Goal: Task Accomplishment & Management: Use online tool/utility

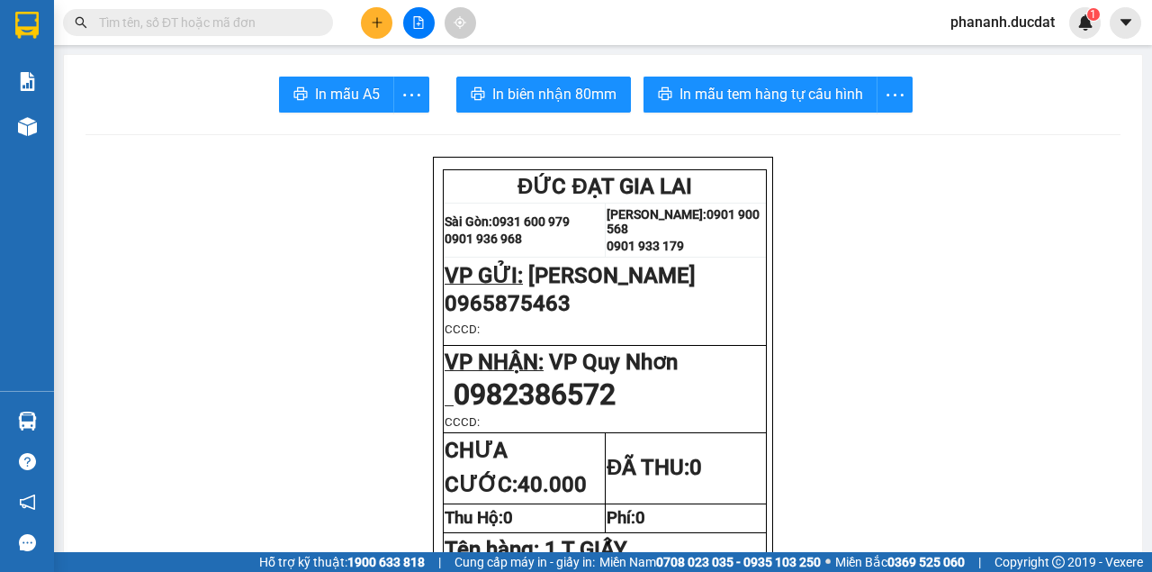
click at [189, 26] on input "text" at bounding box center [205, 23] width 212 height 20
paste input "914212779"
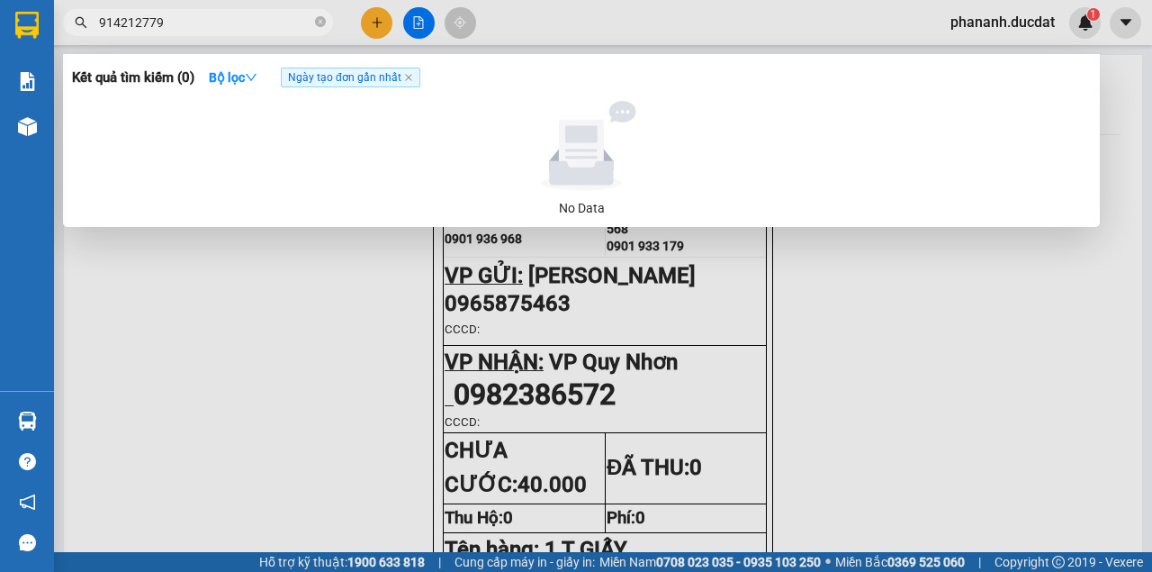
click at [101, 23] on input "914212779" at bounding box center [205, 23] width 212 height 20
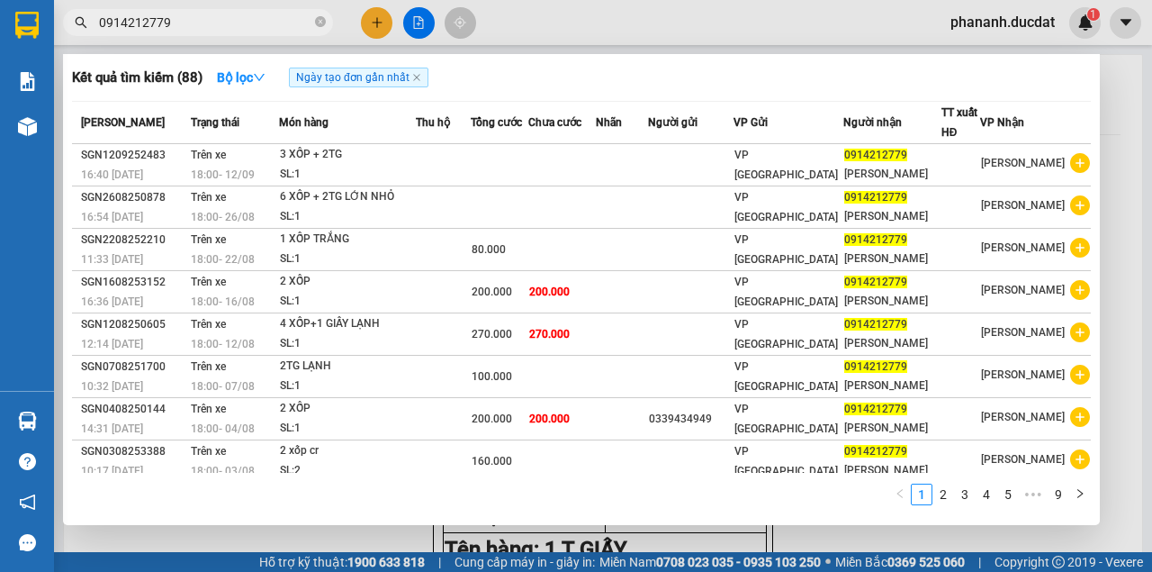
click at [202, 22] on input "0914212779" at bounding box center [205, 23] width 212 height 20
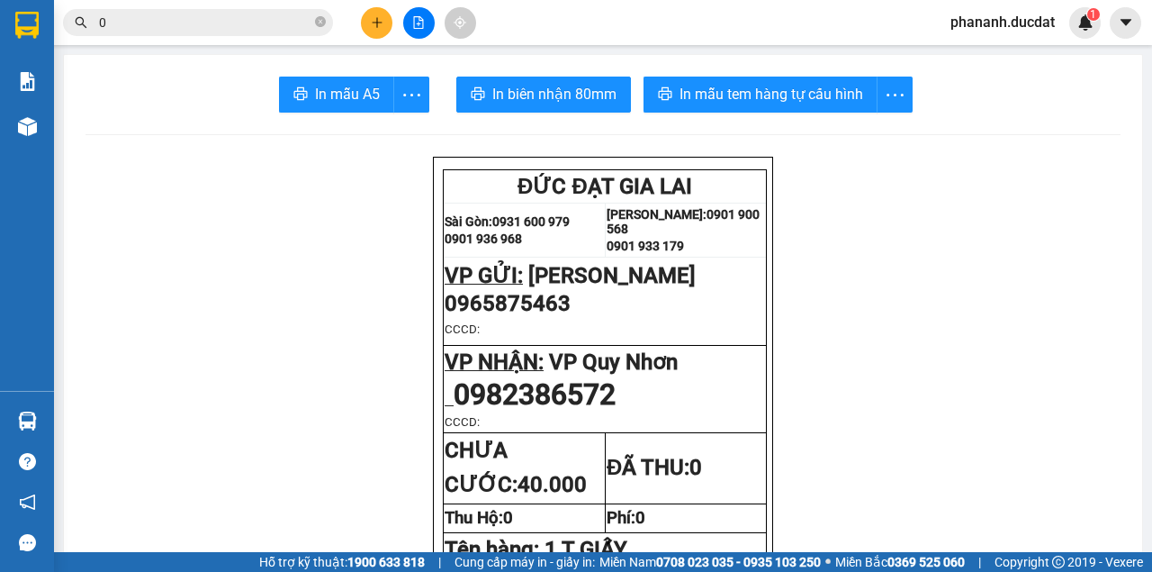
paste input "966787079"
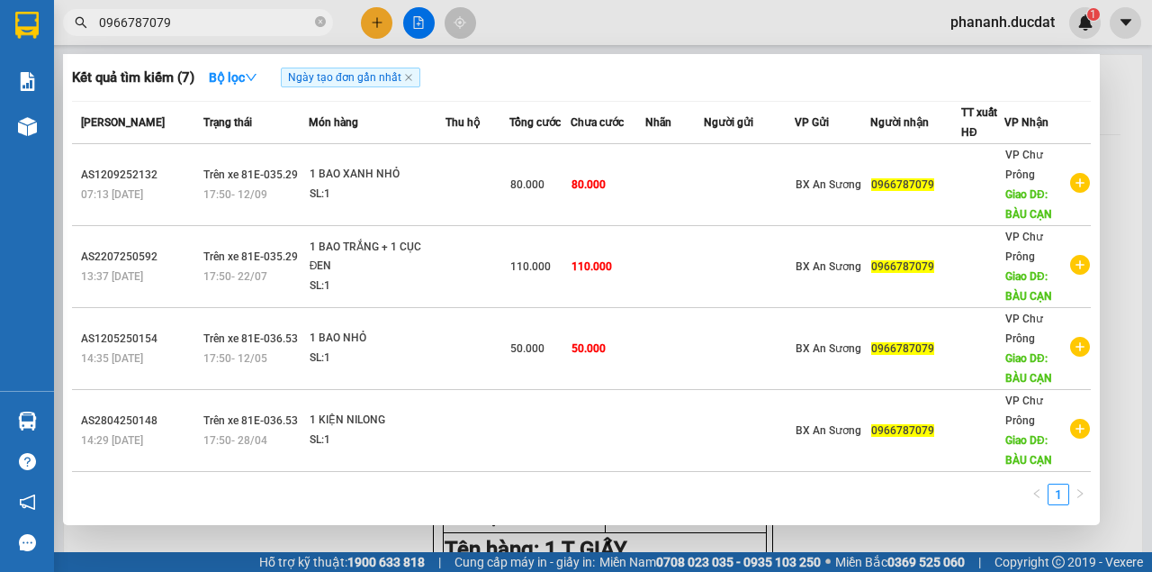
click at [248, 27] on input "0966787079" at bounding box center [205, 23] width 212 height 20
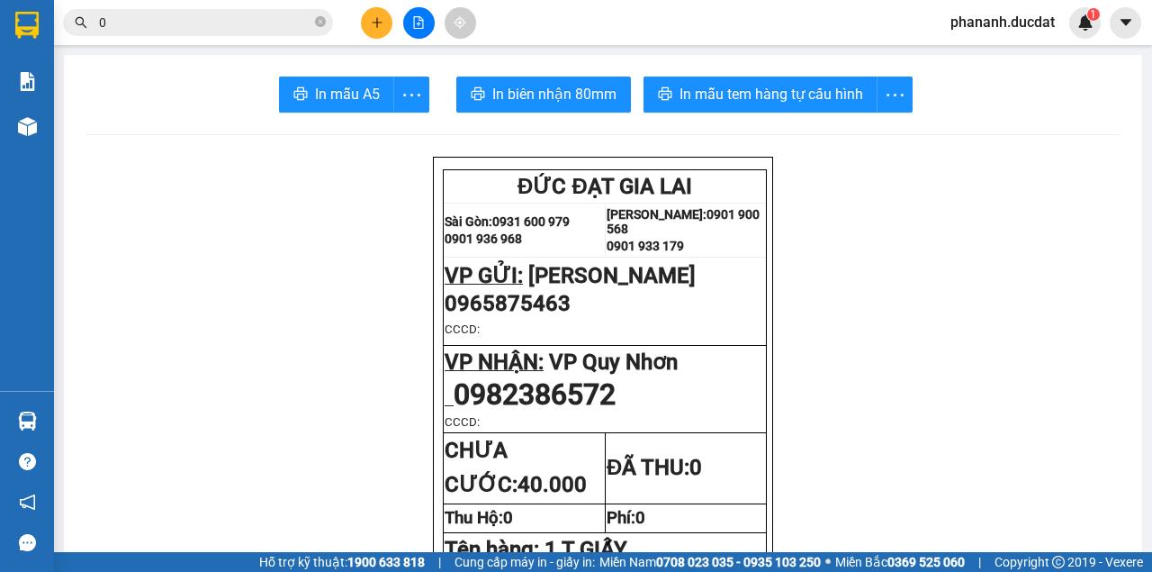
click at [197, 32] on input "0" at bounding box center [205, 23] width 212 height 20
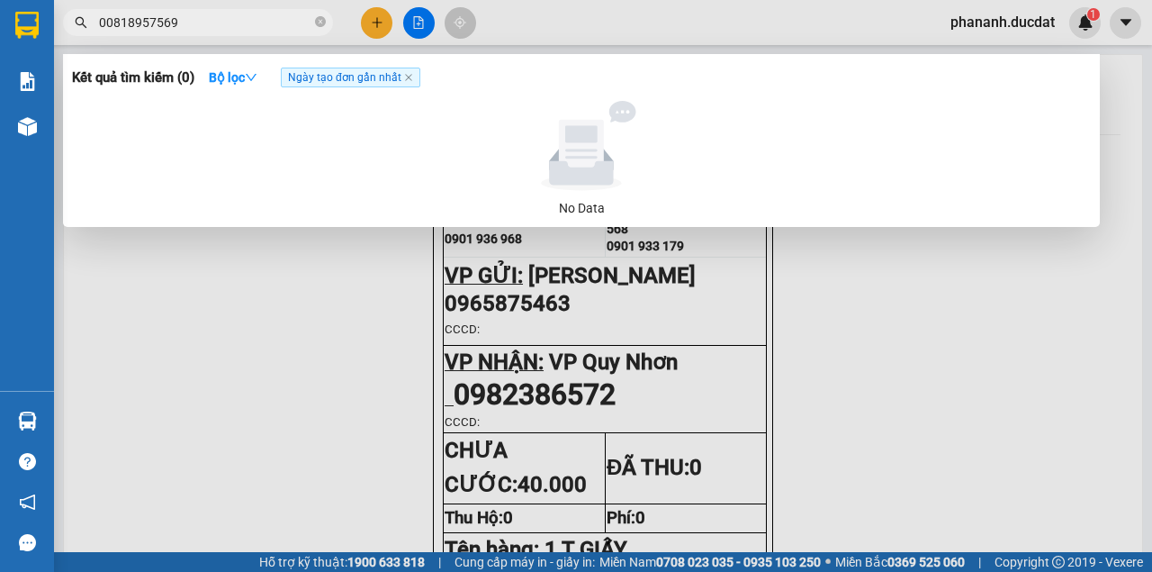
click at [104, 23] on input "00818957569" at bounding box center [205, 23] width 212 height 20
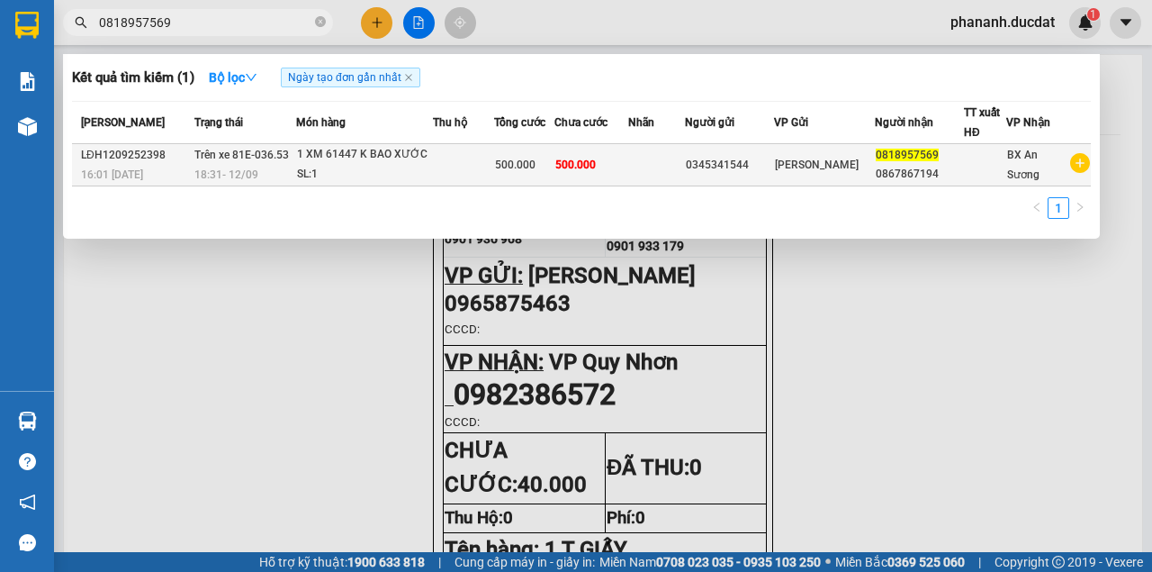
type input "0818957569"
click at [362, 151] on div "1 XM 61447 K BAO XƯỚC" at bounding box center [364, 155] width 135 height 20
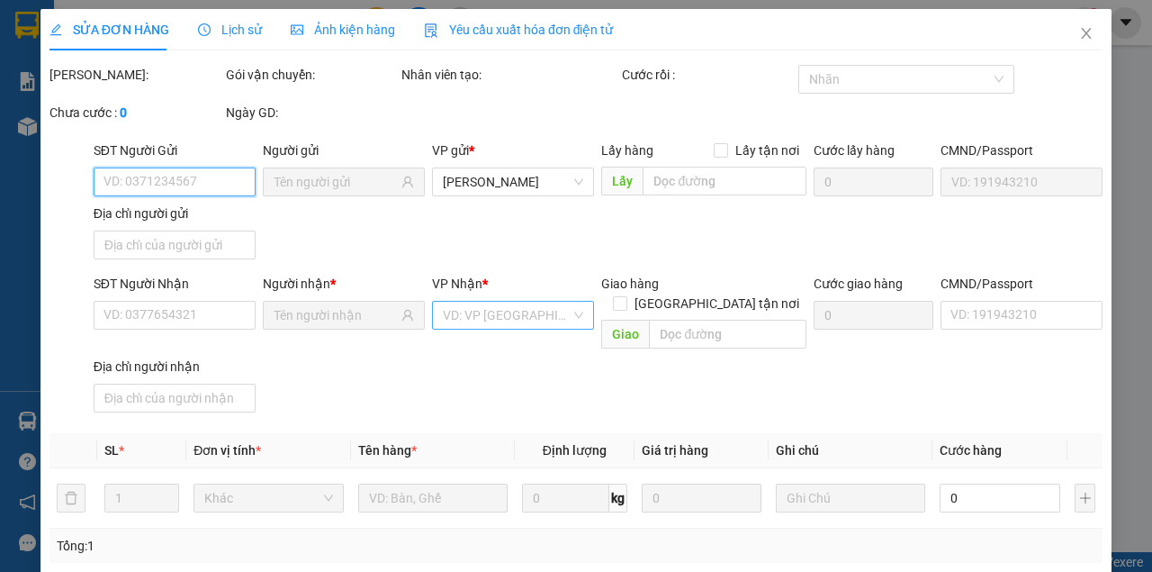
type input "0345341544"
type input "0818957569"
type input "500.000"
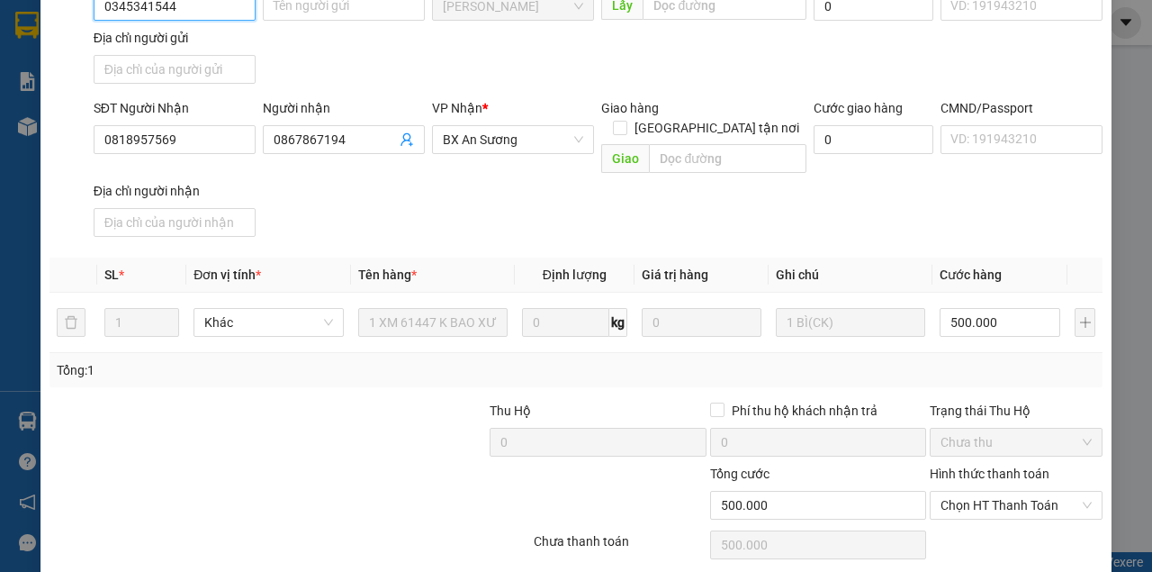
scroll to position [266, 0]
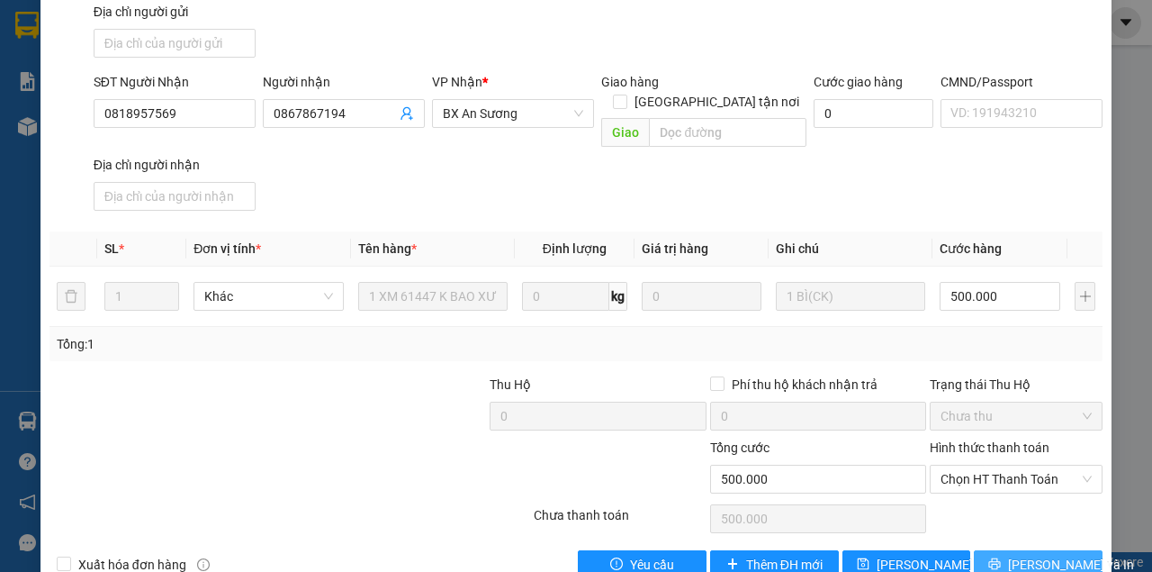
click at [1028, 555] on span "[PERSON_NAME] và In" at bounding box center [1071, 565] width 126 height 20
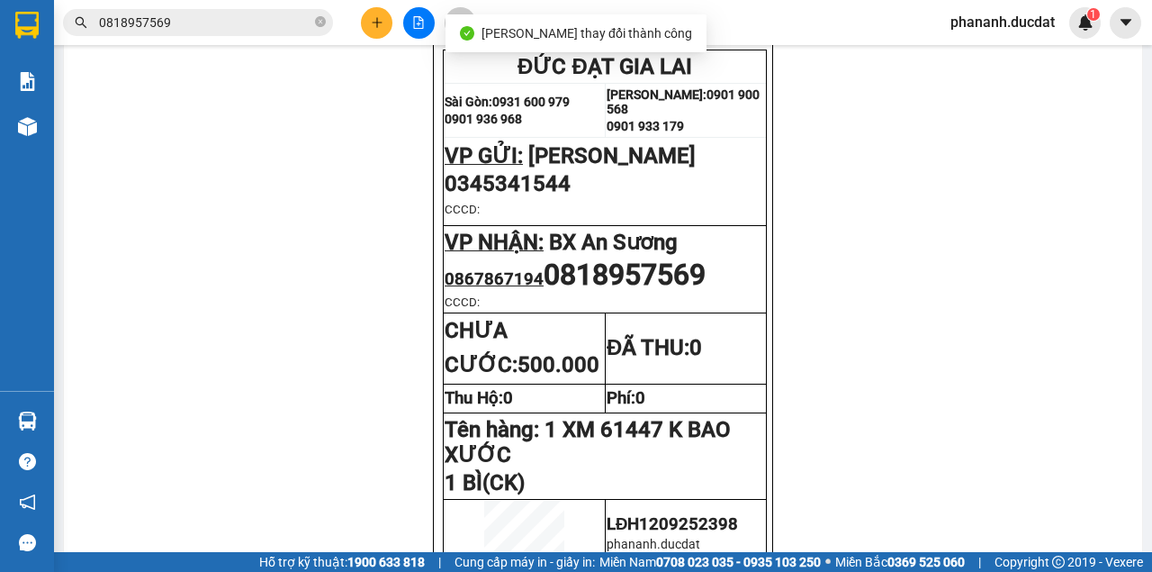
scroll to position [180, 0]
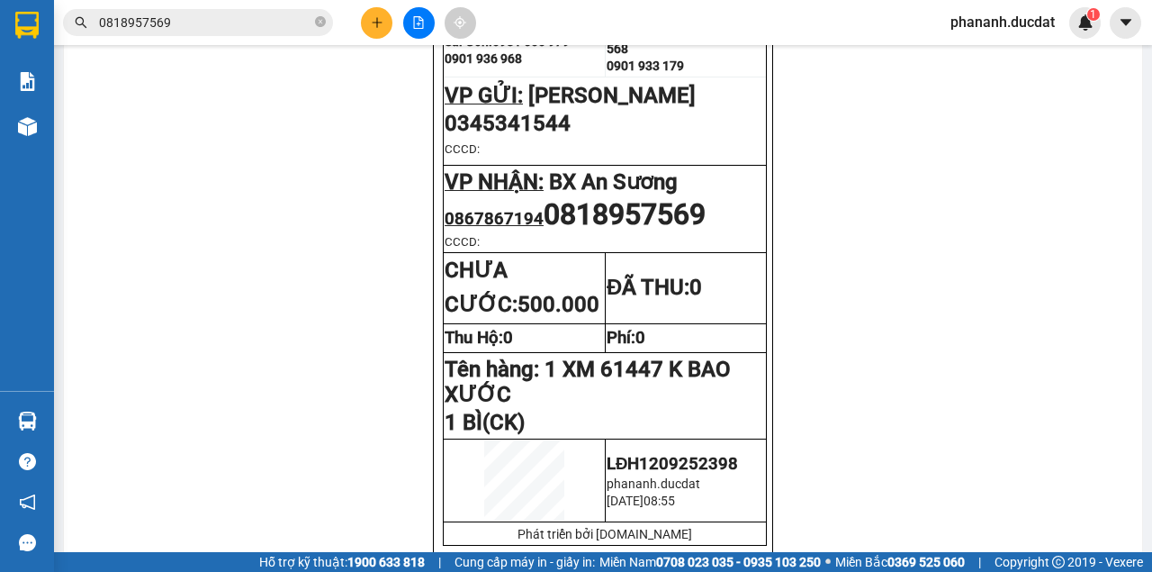
click at [182, 16] on input "0818957569" at bounding box center [205, 23] width 212 height 20
paste input "392551879"
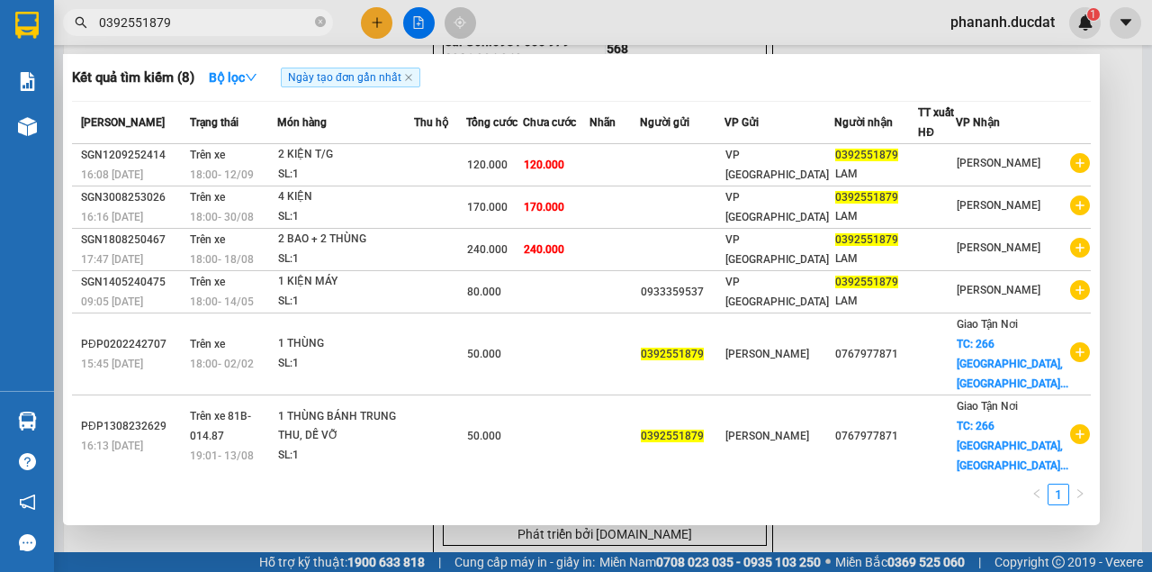
type input "0392551879"
